Goal: Transaction & Acquisition: Book appointment/travel/reservation

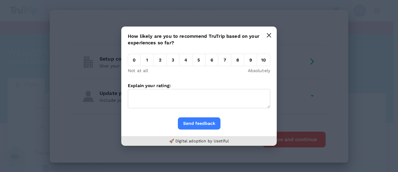
click at [271, 40] on button "button" at bounding box center [269, 35] width 12 height 12
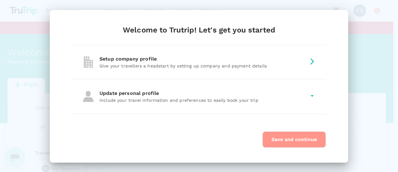
click at [275, 139] on button "Save and continue" at bounding box center [295, 139] width 64 height 16
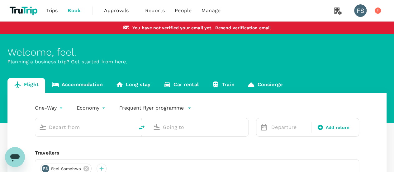
click at [54, 15] on link "Trips" at bounding box center [52, 10] width 22 height 21
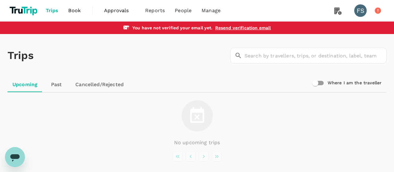
click at [115, 15] on span "Approvals 0" at bounding box center [119, 11] width 31 height 10
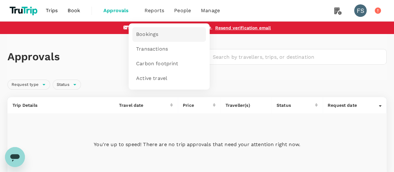
click at [157, 34] on span "Bookings" at bounding box center [147, 34] width 22 height 7
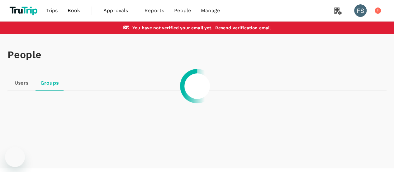
click at [204, 16] on li "Manage" at bounding box center [210, 10] width 29 height 21
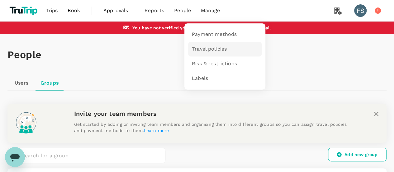
click at [200, 42] on link "Travel policies" at bounding box center [224, 49] width 73 height 15
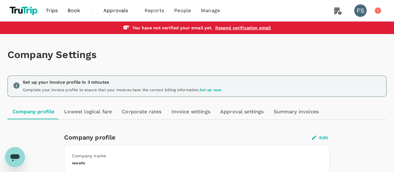
click at [103, 75] on div "Set up your invoice profile in 3 minutes Complete your invoice profile to ensur…" at bounding box center [196, 85] width 379 height 21
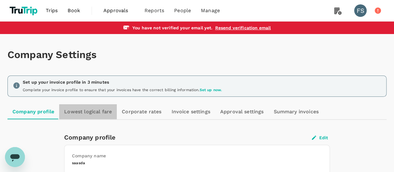
click at [100, 104] on link "Lowest logical fare" at bounding box center [88, 111] width 58 height 15
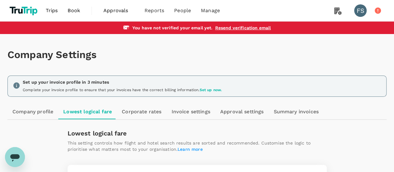
click at [138, 115] on link "Corporate rates" at bounding box center [141, 111] width 49 height 15
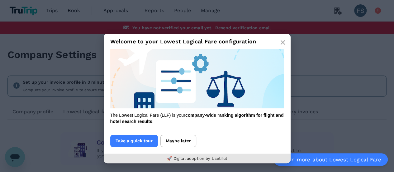
click at [187, 117] on div "Welcome to your Lowest Logical Fare configuration The Lowest Logical Fare (LLF)…" at bounding box center [197, 98] width 394 height 134
click at [275, 42] on h3 "Welcome to your Lowest Logical Fare configuration" at bounding box center [197, 42] width 187 height 16
click at [278, 41] on button "button" at bounding box center [282, 42] width 12 height 12
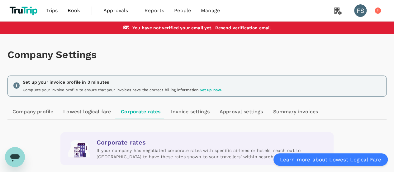
click at [177, 107] on link "Invoice settings" at bounding box center [190, 111] width 49 height 15
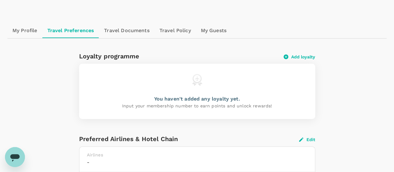
click at [126, 30] on link "Travel Documents" at bounding box center [126, 30] width 55 height 15
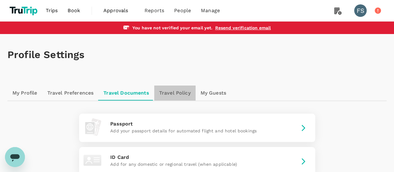
click at [171, 98] on link "Travel Policy" at bounding box center [174, 92] width 41 height 15
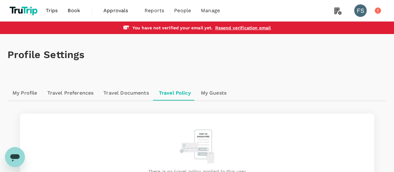
click at [209, 96] on link "My Guests" at bounding box center [213, 92] width 35 height 15
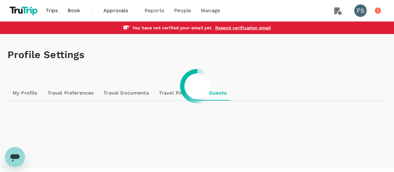
click at [213, 96] on div at bounding box center [197, 86] width 394 height 172
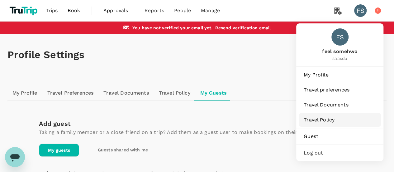
click at [330, 119] on span "Travel Policy" at bounding box center [340, 119] width 72 height 7
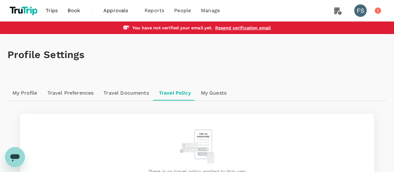
click at [84, 4] on link "Book" at bounding box center [74, 10] width 22 height 21
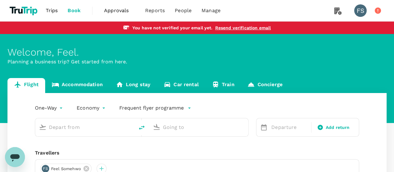
click at [96, 86] on link "Accommodation" at bounding box center [77, 85] width 64 height 15
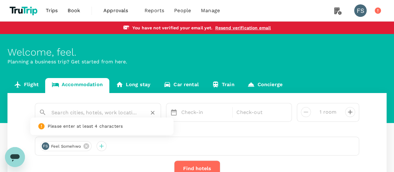
click at [92, 113] on input "text" at bounding box center [95, 112] width 88 height 10
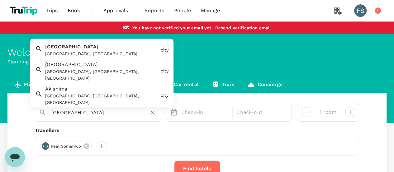
click at [66, 51] on div "Tokyo, Japan" at bounding box center [101, 53] width 113 height 7
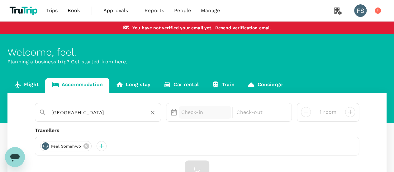
type input "Tokyo"
click at [189, 113] on p "Check-in" at bounding box center [205, 111] width 48 height 7
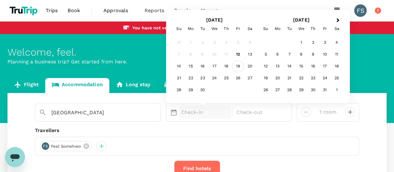
click at [236, 65] on div "19" at bounding box center [238, 66] width 12 height 12
click at [245, 67] on div "20" at bounding box center [250, 66] width 12 height 12
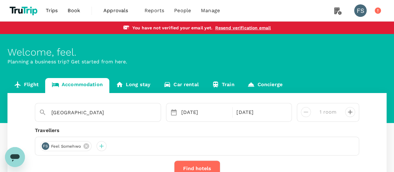
click at [195, 163] on button "Find hotels" at bounding box center [197, 168] width 46 height 16
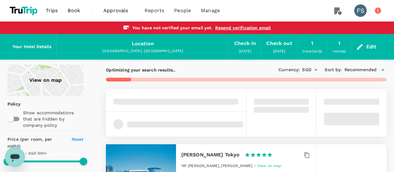
type input "499.74"
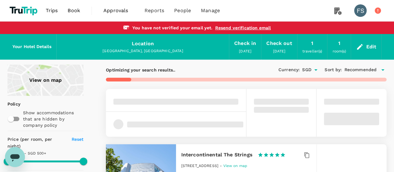
type input "183.74"
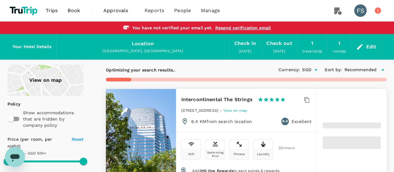
type input "499.67"
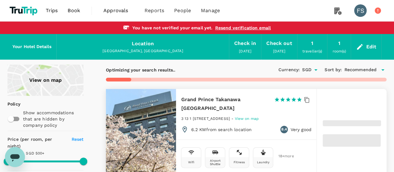
type input "48.67"
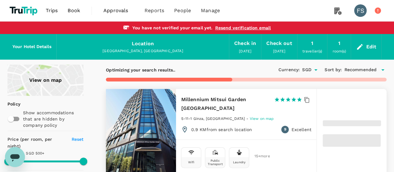
type input "499.33"
type input "44.33"
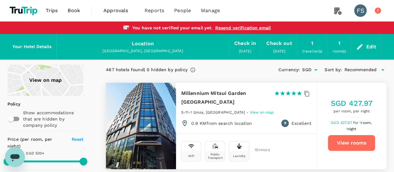
click at [360, 132] on div "SGD 427.97 per room, per night SGD 427.97 for 1 room, 1 night View rooms" at bounding box center [352, 125] width 70 height 55
click at [360, 144] on button "View rooms" at bounding box center [351, 142] width 48 height 16
type input "499.33"
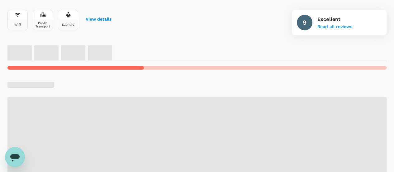
scroll to position [249, 0]
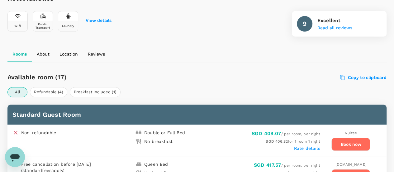
click at [345, 134] on div "Nuitee" at bounding box center [351, 132] width 12 height 7
click at [349, 144] on button "Book now" at bounding box center [350, 143] width 39 height 13
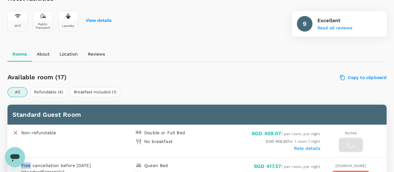
click at [350, 144] on div at bounding box center [350, 144] width 24 height 14
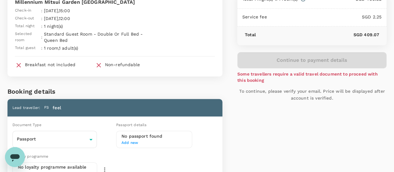
scroll to position [125, 0]
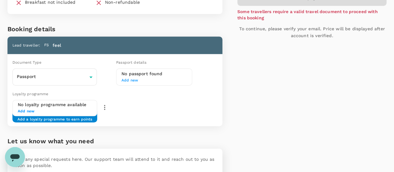
click at [68, 108] on span "Add new" at bounding box center [55, 111] width 74 height 6
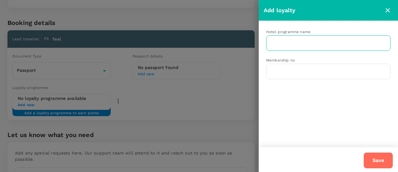
drag, startPoint x: 294, startPoint y: 57, endPoint x: 300, endPoint y: 43, distance: 15.2
click at [296, 54] on div "Membership no ​" at bounding box center [326, 65] width 130 height 27
click at [300, 43] on input "text" at bounding box center [324, 43] width 110 height 12
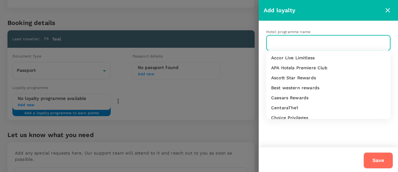
click at [279, 74] on li "Ascott Star Rewards" at bounding box center [328, 78] width 125 height 10
type input "Ascott Star Rewards"
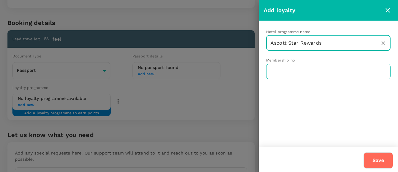
click at [271, 65] on input "text" at bounding box center [328, 72] width 125 height 16
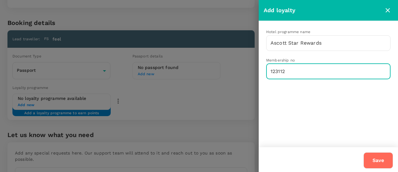
type input "123112"
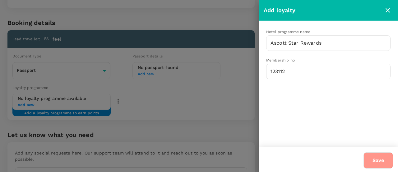
click at [379, 153] on button "Save" at bounding box center [379, 160] width 30 height 16
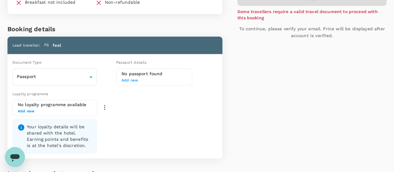
drag, startPoint x: 130, startPoint y: 95, endPoint x: 115, endPoint y: 100, distance: 16.0
click at [125, 100] on div "No loyalty programme available Add new Your loyalty details will be shared with…" at bounding box center [68, 127] width 113 height 54
click at [112, 100] on button "button" at bounding box center [104, 107] width 15 height 15
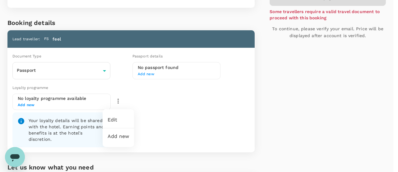
click at [92, 101] on div at bounding box center [199, 86] width 398 height 172
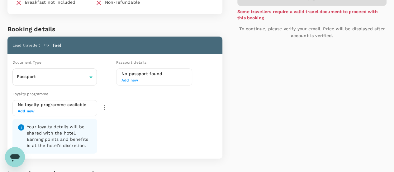
click at [77, 123] on p "Your loyalty details will be shared with the hotel. Earning points and benefits…" at bounding box center [59, 135] width 65 height 25
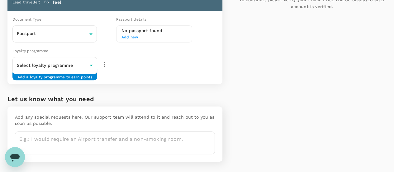
scroll to position [176, 0]
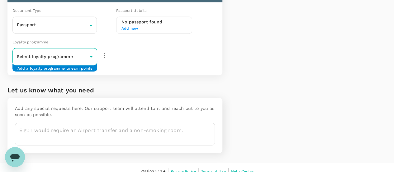
click at [64, 53] on body "Back to hotel details Review selection You have not verified your email yet . R…" at bounding box center [197, 2] width 394 height 356
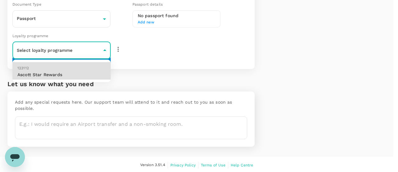
click at [63, 74] on p "Ascott Star Rewards" at bounding box center [61, 74] width 88 height 6
type input "9fdb6ac6-d849-466d-9b4e-0168ca9a4678"
